Goal: Connect with others: Connect with other users

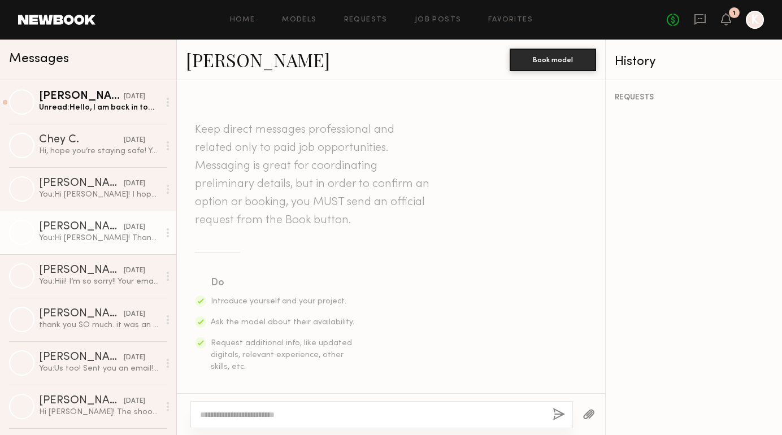
scroll to position [1670, 0]
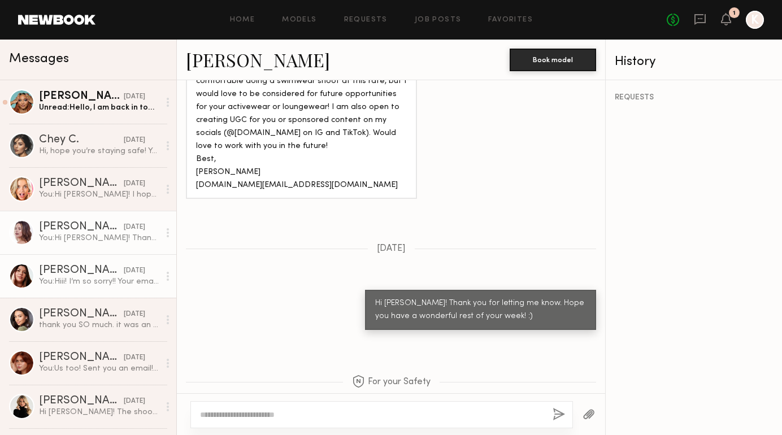
click at [59, 272] on div "Katie R." at bounding box center [81, 270] width 85 height 11
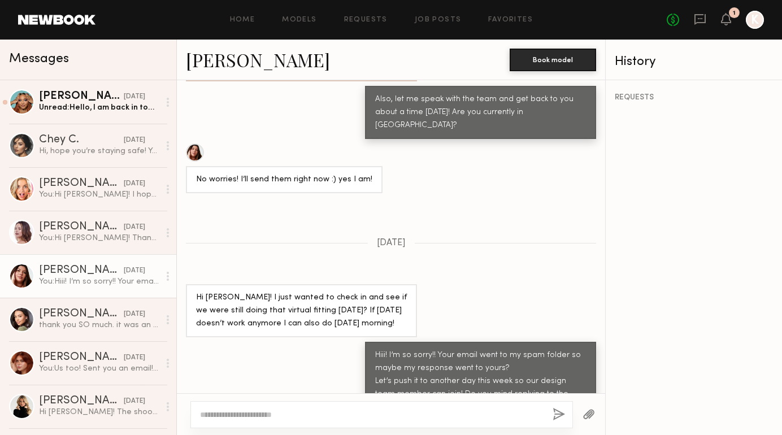
scroll to position [1355, 0]
